Goal: Task Accomplishment & Management: Manage account settings

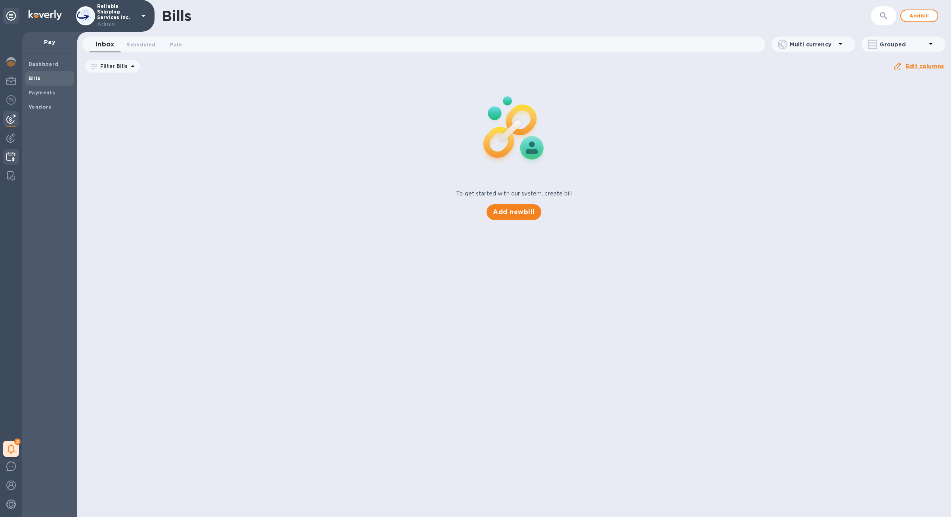
click at [11, 161] on img at bounding box center [10, 157] width 9 height 10
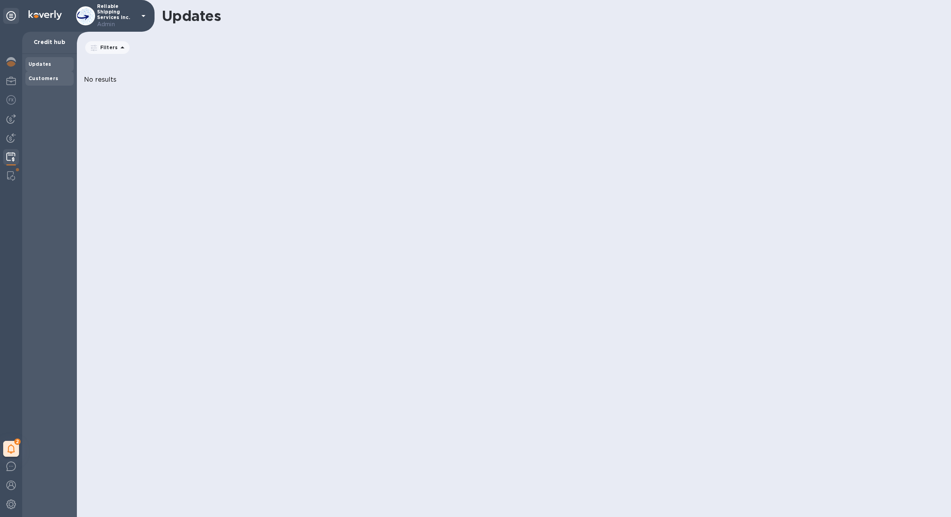
click at [57, 74] on div "Customers" at bounding box center [49, 78] width 48 height 14
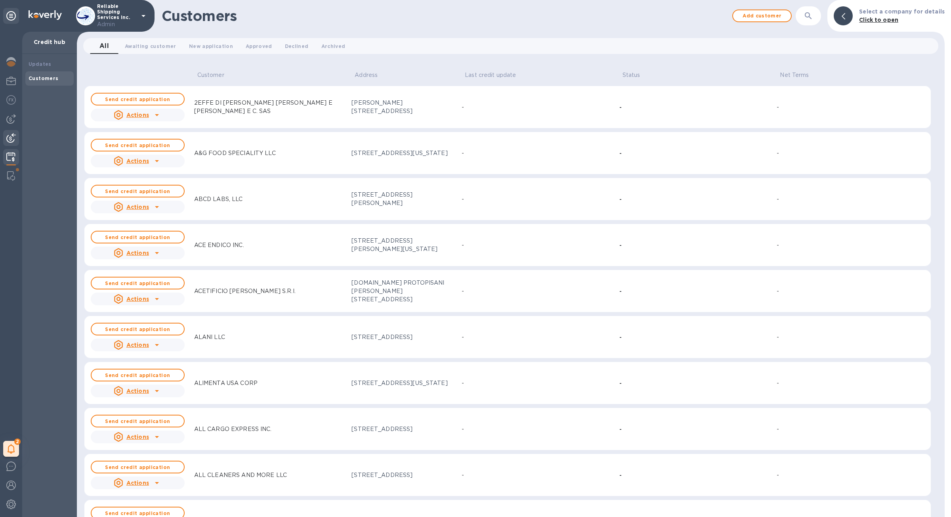
click at [12, 137] on img at bounding box center [11, 138] width 10 height 10
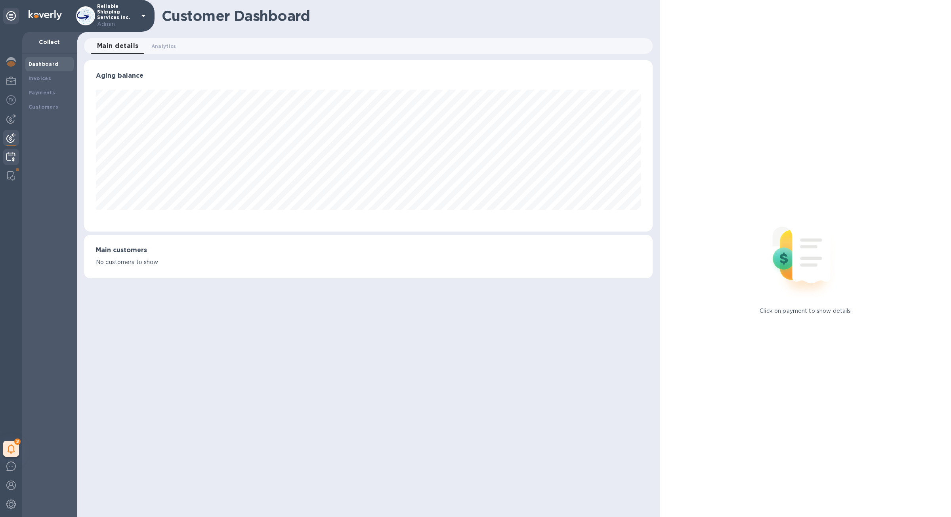
scroll to position [396162, 395767]
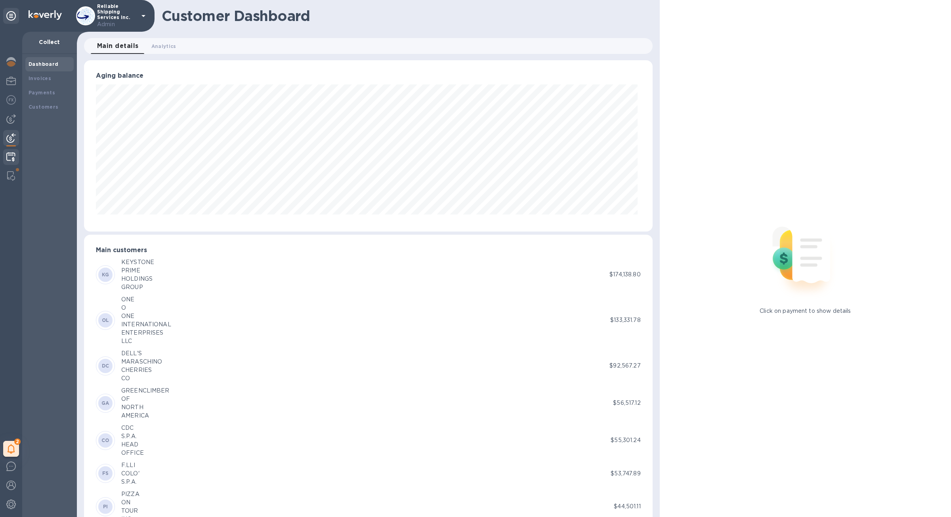
click at [13, 153] on img at bounding box center [10, 157] width 9 height 10
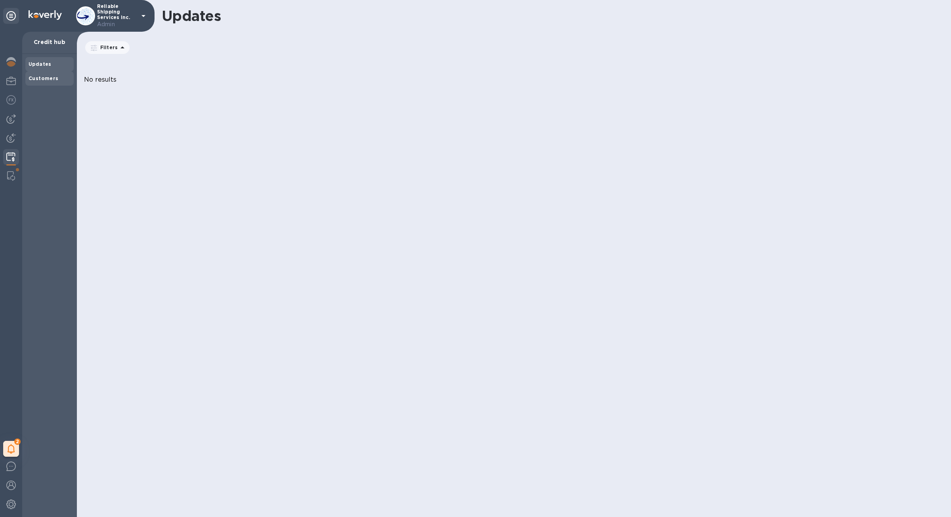
click at [40, 85] on div "Customers" at bounding box center [49, 78] width 48 height 14
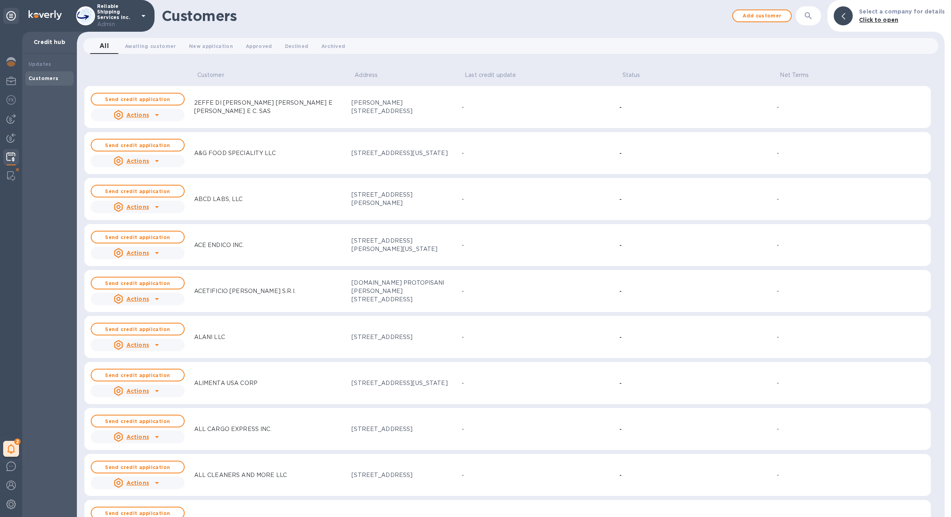
click at [810, 15] on icon "button" at bounding box center [808, 15] width 7 height 7
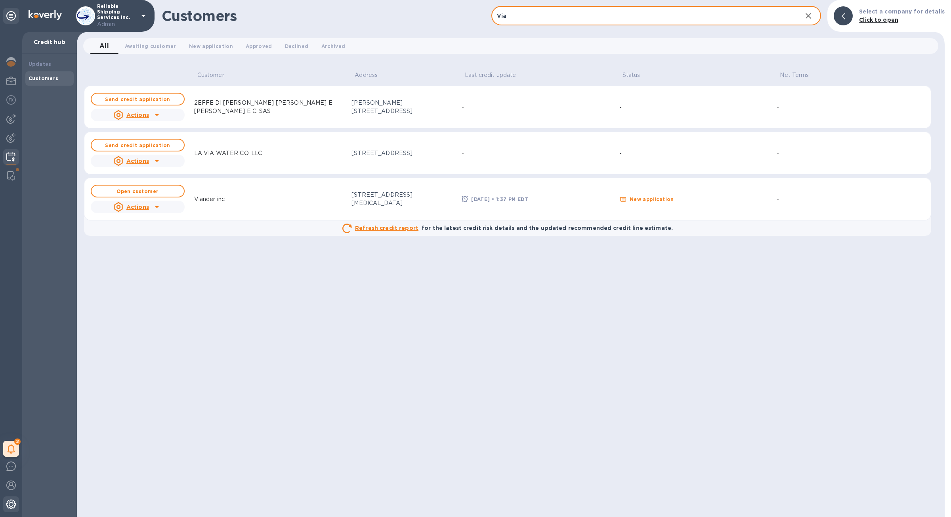
type input "Via"
click at [12, 510] on div at bounding box center [11, 504] width 16 height 17
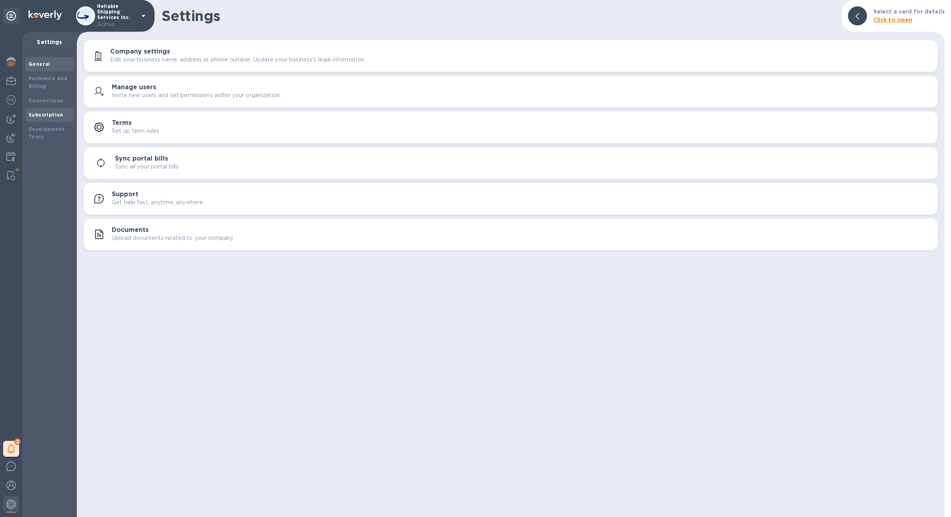
click at [55, 116] on b "Subscription" at bounding box center [46, 115] width 35 height 6
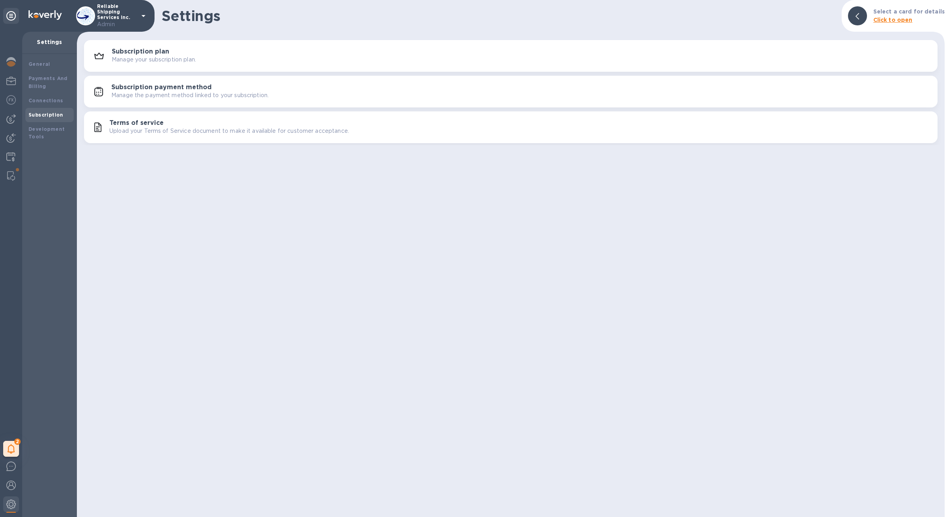
click at [181, 42] on button "Subscription plan Manage your subscription plan." at bounding box center [511, 56] width 854 height 32
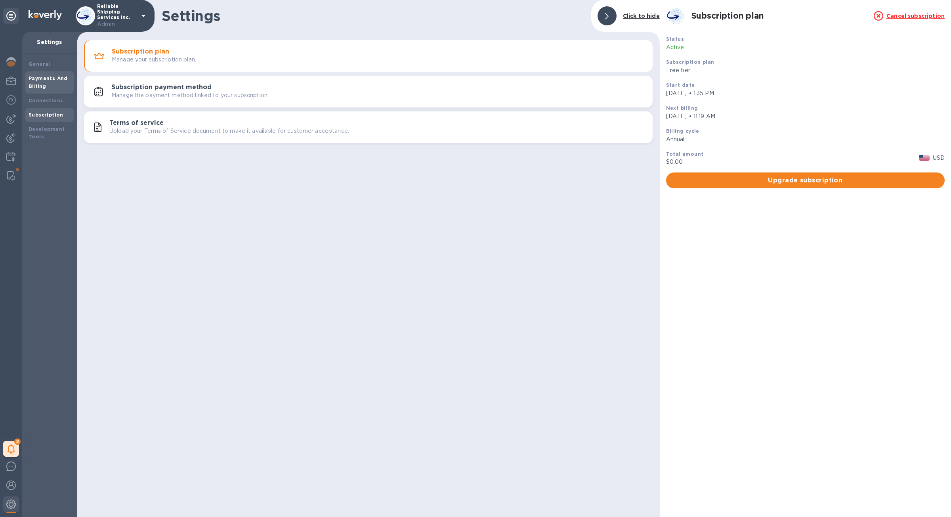
click at [40, 84] on b "Payments And Billing" at bounding box center [48, 82] width 39 height 14
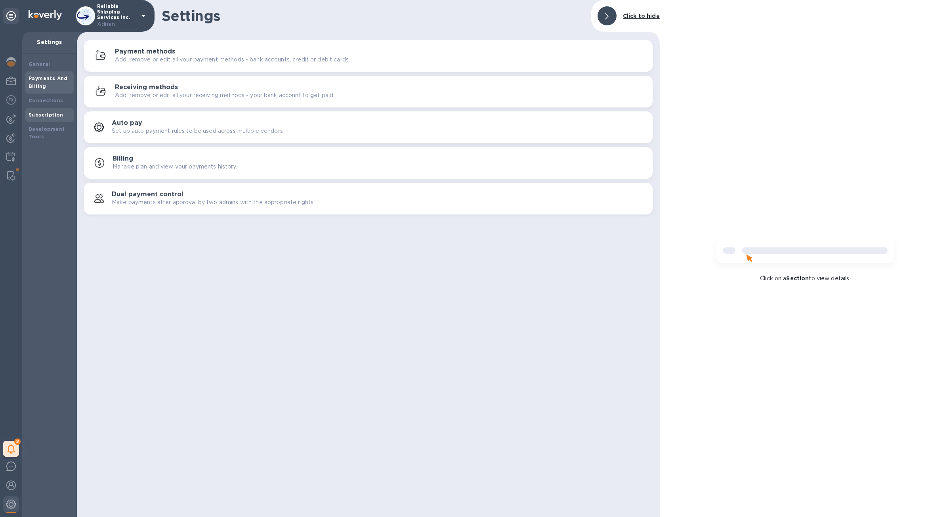
click at [40, 117] on div "Subscription" at bounding box center [50, 115] width 42 height 8
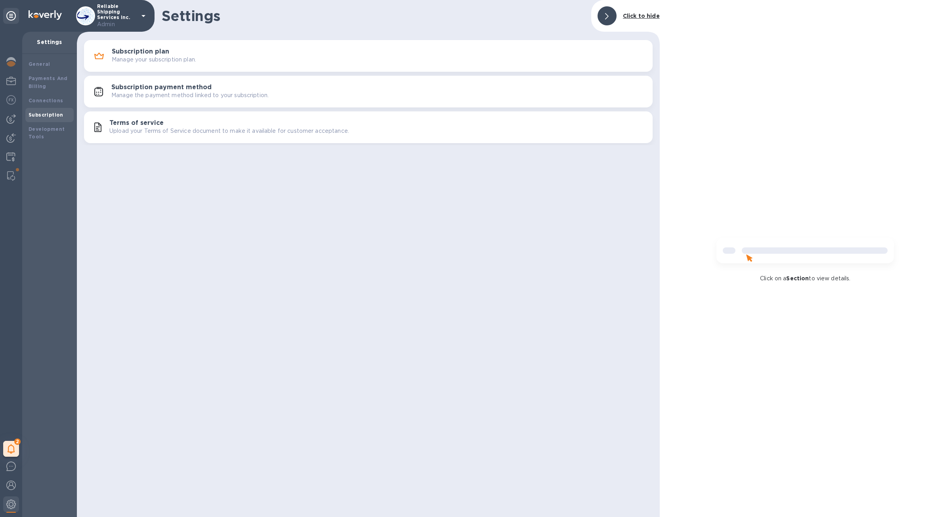
click at [114, 128] on p "Upload your Terms of Service document to make it available for customer accepta…" at bounding box center [229, 131] width 240 height 8
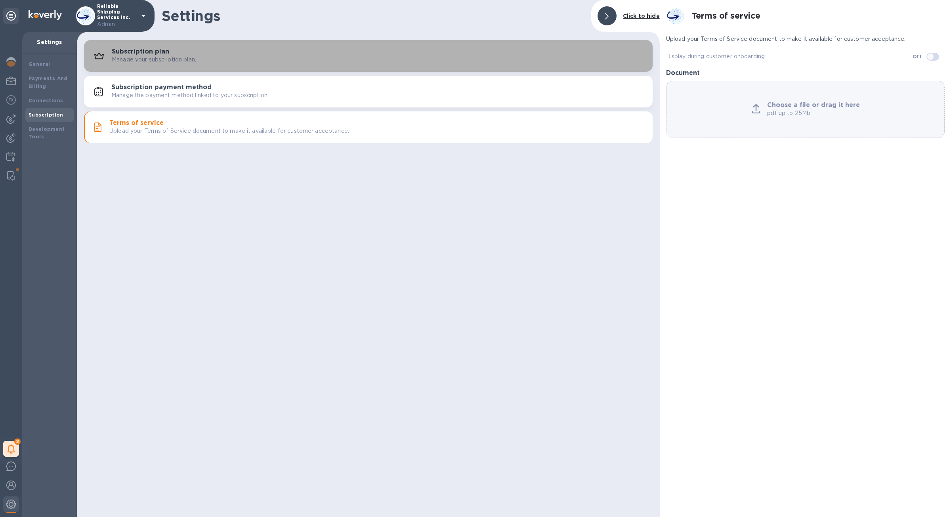
click at [133, 57] on p "Manage your subscription plan." at bounding box center [154, 59] width 84 height 8
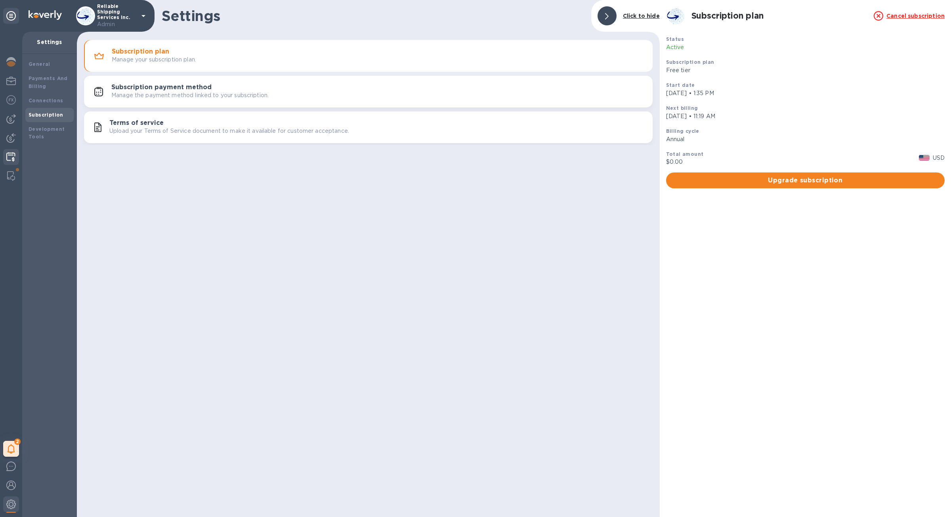
click at [11, 150] on div at bounding box center [10, 157] width 15 height 17
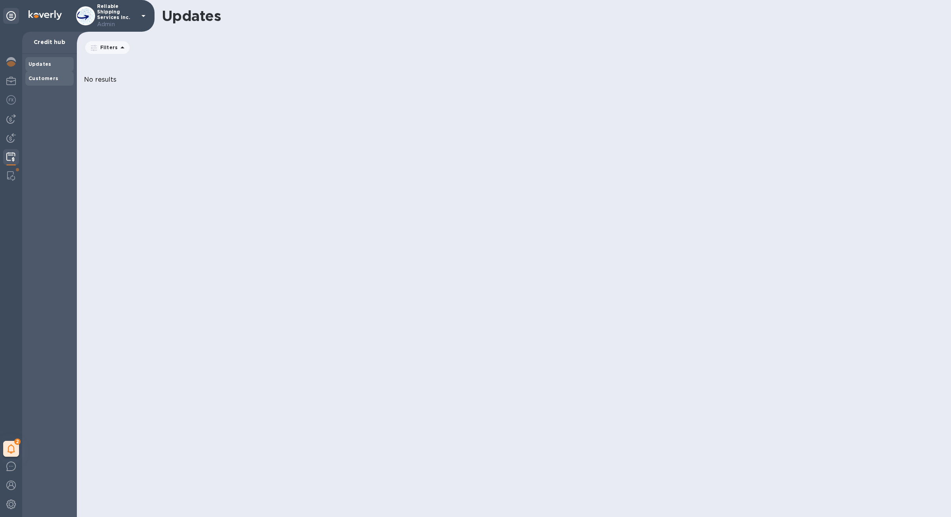
click at [45, 83] on div "Customers" at bounding box center [49, 78] width 48 height 14
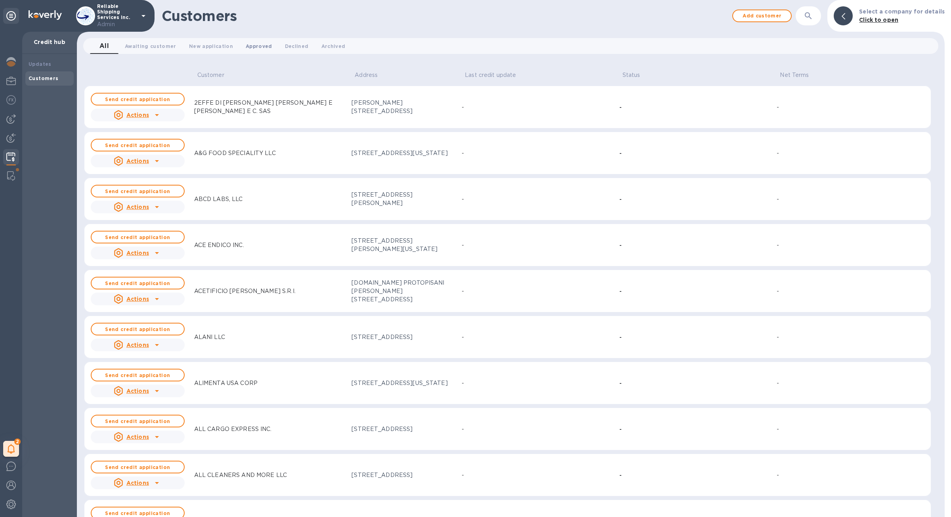
click at [246, 45] on span "Approved 0" at bounding box center [259, 46] width 27 height 8
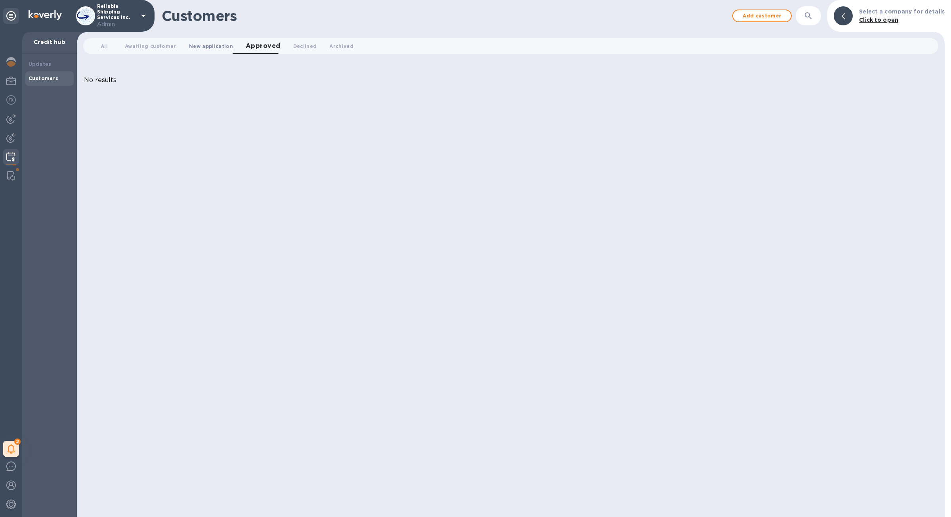
click at [210, 43] on span "New application 0" at bounding box center [211, 46] width 44 height 8
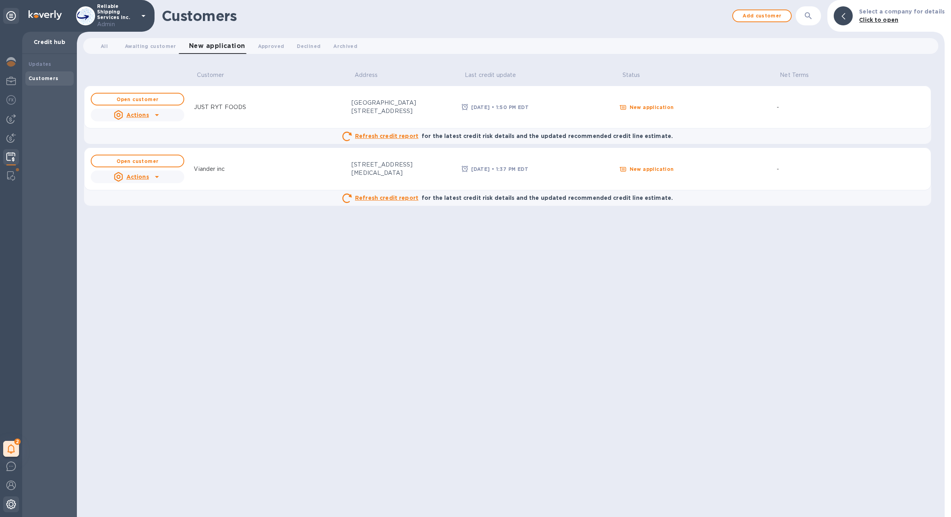
click at [14, 499] on div at bounding box center [11, 504] width 16 height 17
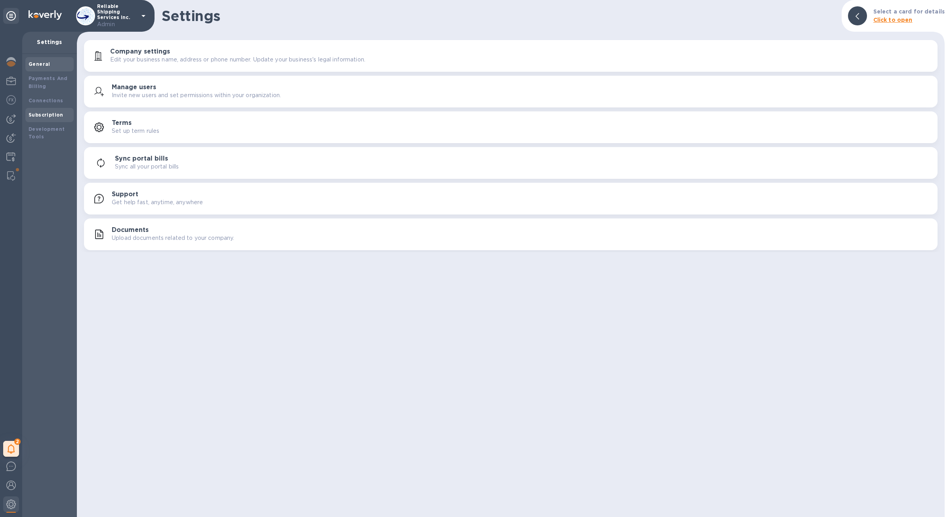
click at [48, 116] on b "Subscription" at bounding box center [46, 115] width 35 height 6
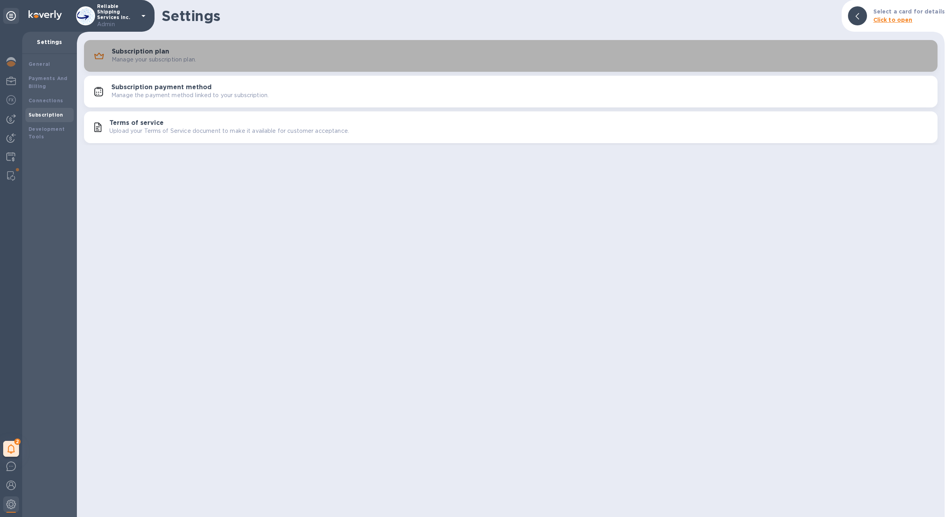
click at [166, 67] on button "Subscription plan Manage your subscription plan." at bounding box center [511, 56] width 854 height 32
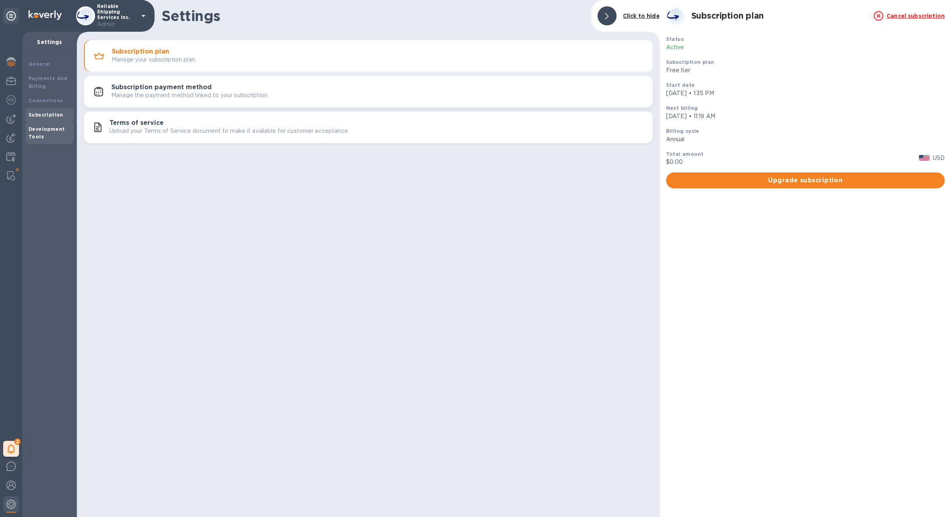
click at [42, 139] on b "Development Tools" at bounding box center [47, 133] width 36 height 14
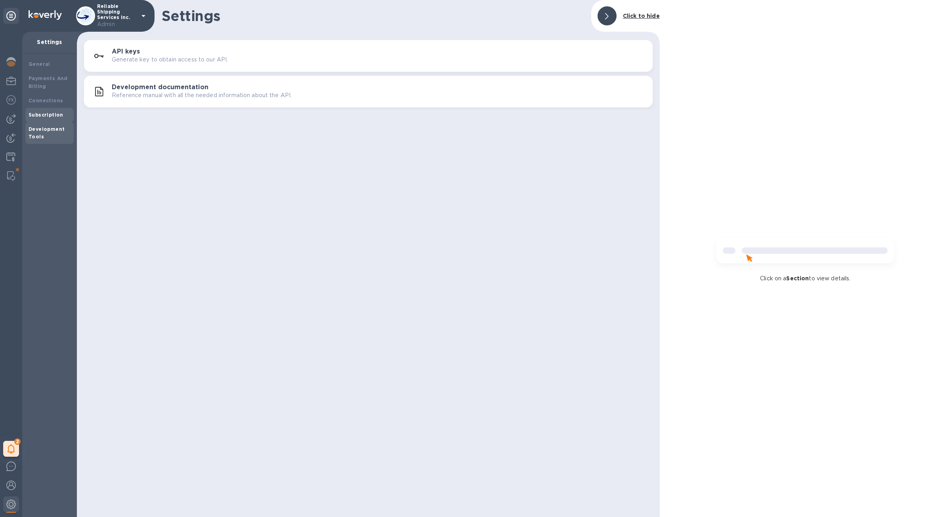
click at [47, 117] on div "Subscription" at bounding box center [50, 115] width 42 height 8
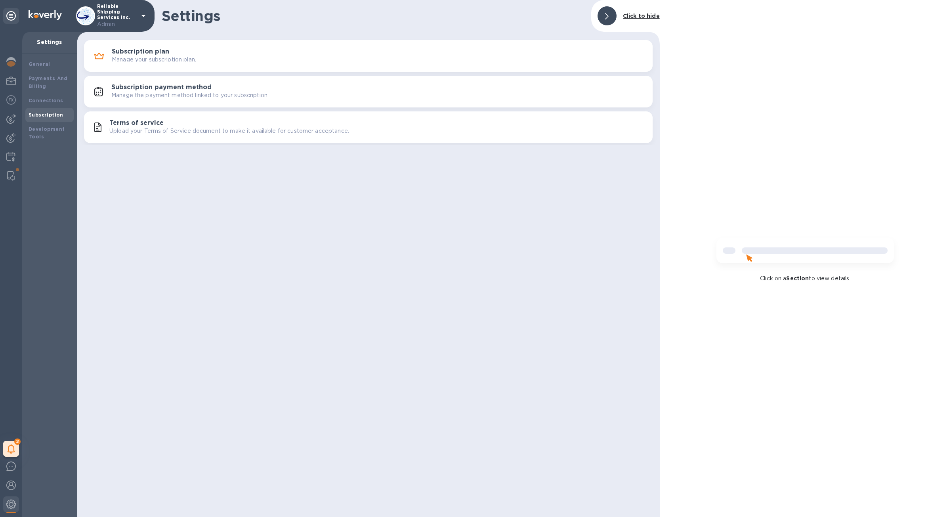
click at [136, 117] on button "Terms of service Upload your Terms of Service document to make it available for…" at bounding box center [368, 127] width 569 height 32
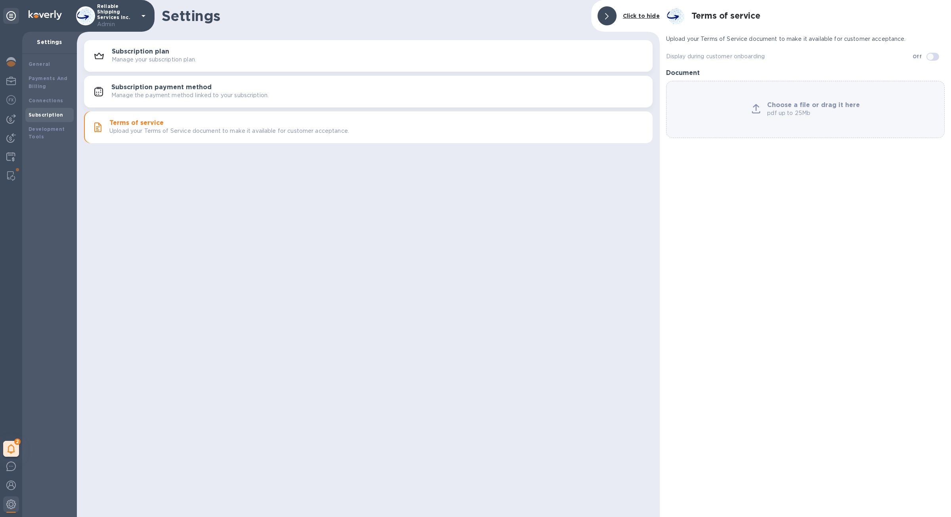
click at [143, 65] on button "Subscription plan Manage your subscription plan." at bounding box center [368, 56] width 569 height 32
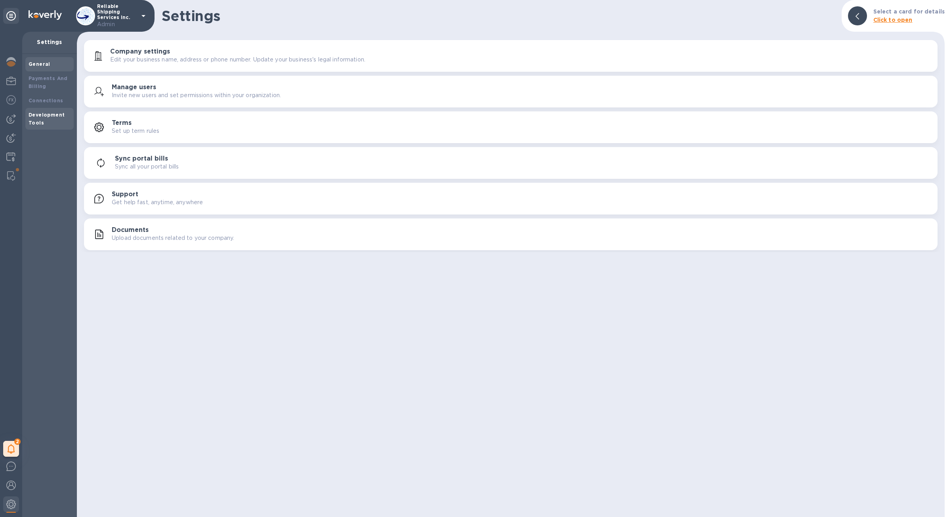
click at [65, 119] on div "Development Tools" at bounding box center [50, 119] width 42 height 16
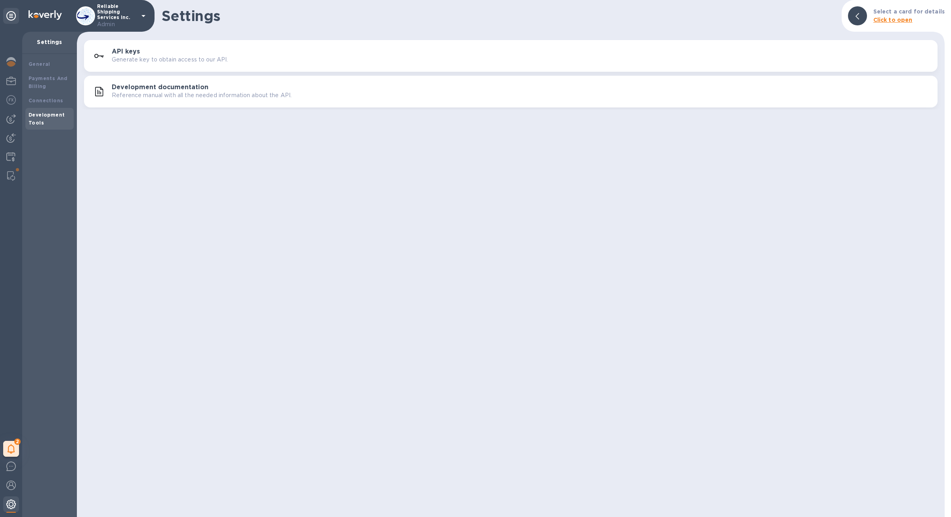
click at [14, 510] on div at bounding box center [11, 504] width 16 height 17
click at [59, 69] on div "General" at bounding box center [49, 64] width 48 height 14
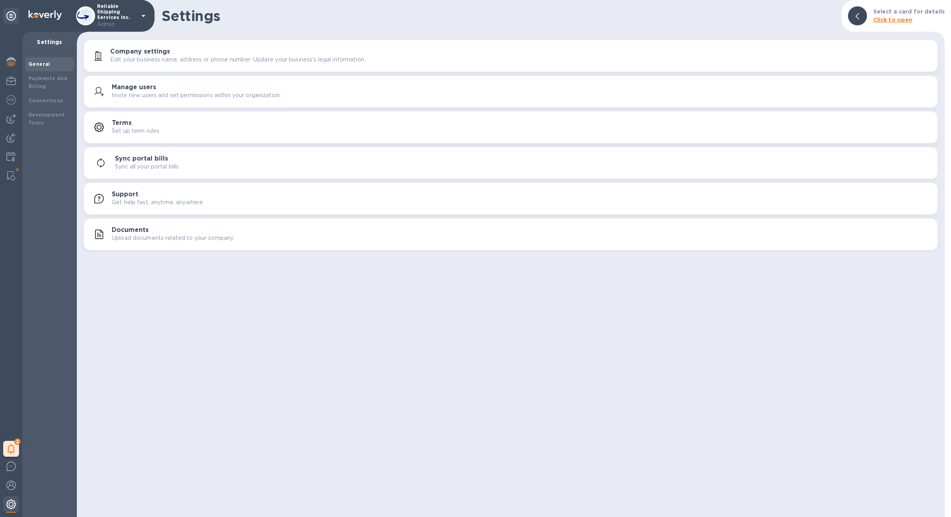
click at [4, 498] on div at bounding box center [11, 504] width 16 height 17
click at [9, 504] on img at bounding box center [11, 504] width 10 height 10
click at [19, 79] on div "2 My tasks" at bounding box center [11, 274] width 22 height 485
click at [14, 81] on img at bounding box center [11, 81] width 10 height 10
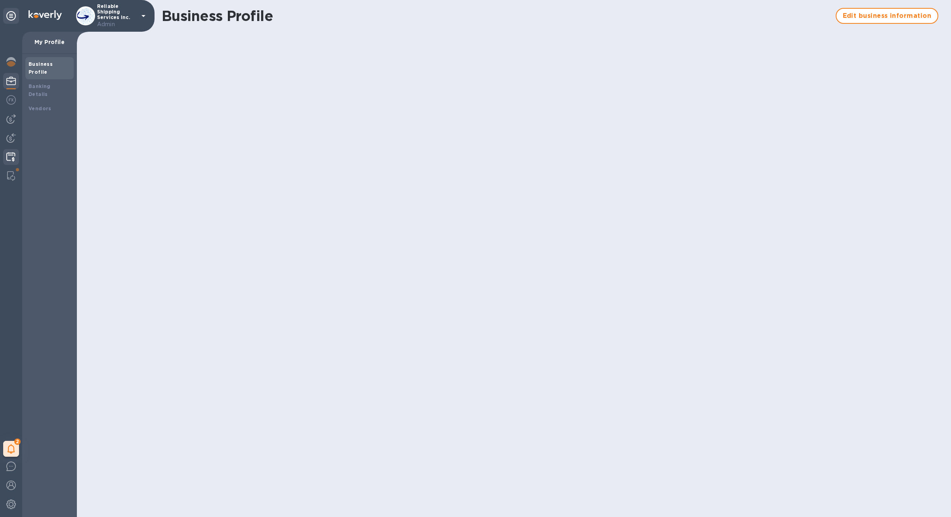
click at [6, 161] on img at bounding box center [10, 157] width 9 height 10
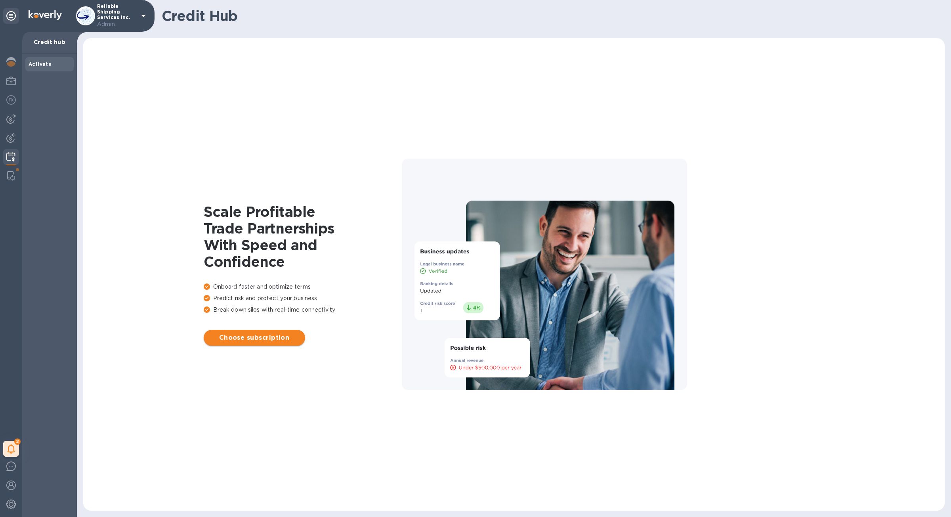
click at [265, 342] on span "Choose subscription" at bounding box center [254, 338] width 89 height 10
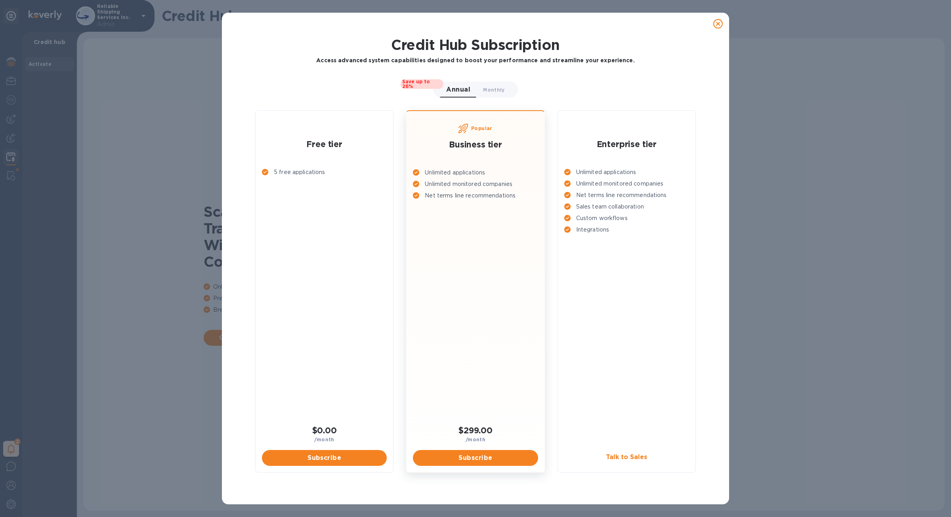
click at [717, 20] on icon at bounding box center [718, 24] width 10 height 10
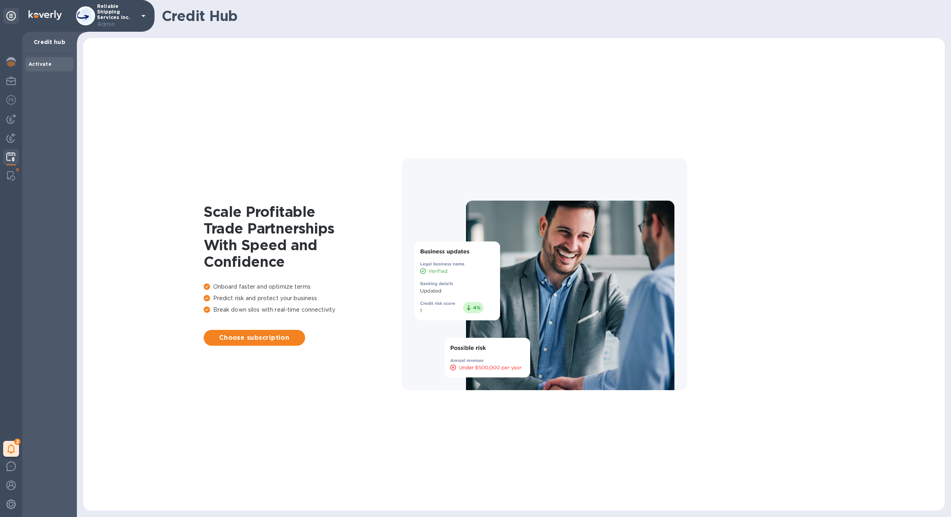
click at [159, 190] on div "Scale Profitable Trade Partnerships With Speed and Confidence Onboard faster an…" at bounding box center [514, 274] width 846 height 457
